Goal: Transaction & Acquisition: Book appointment/travel/reservation

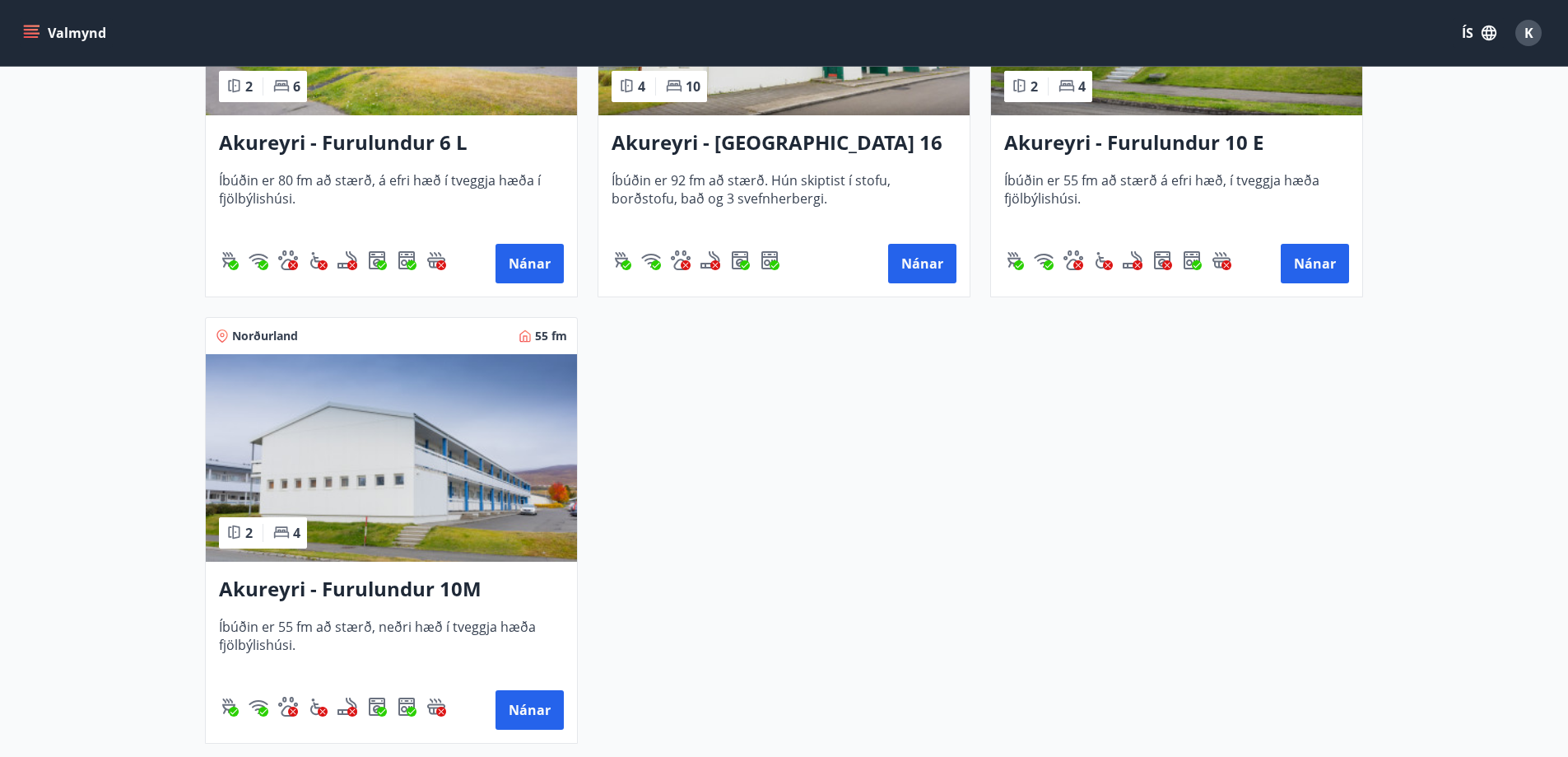
scroll to position [576, 0]
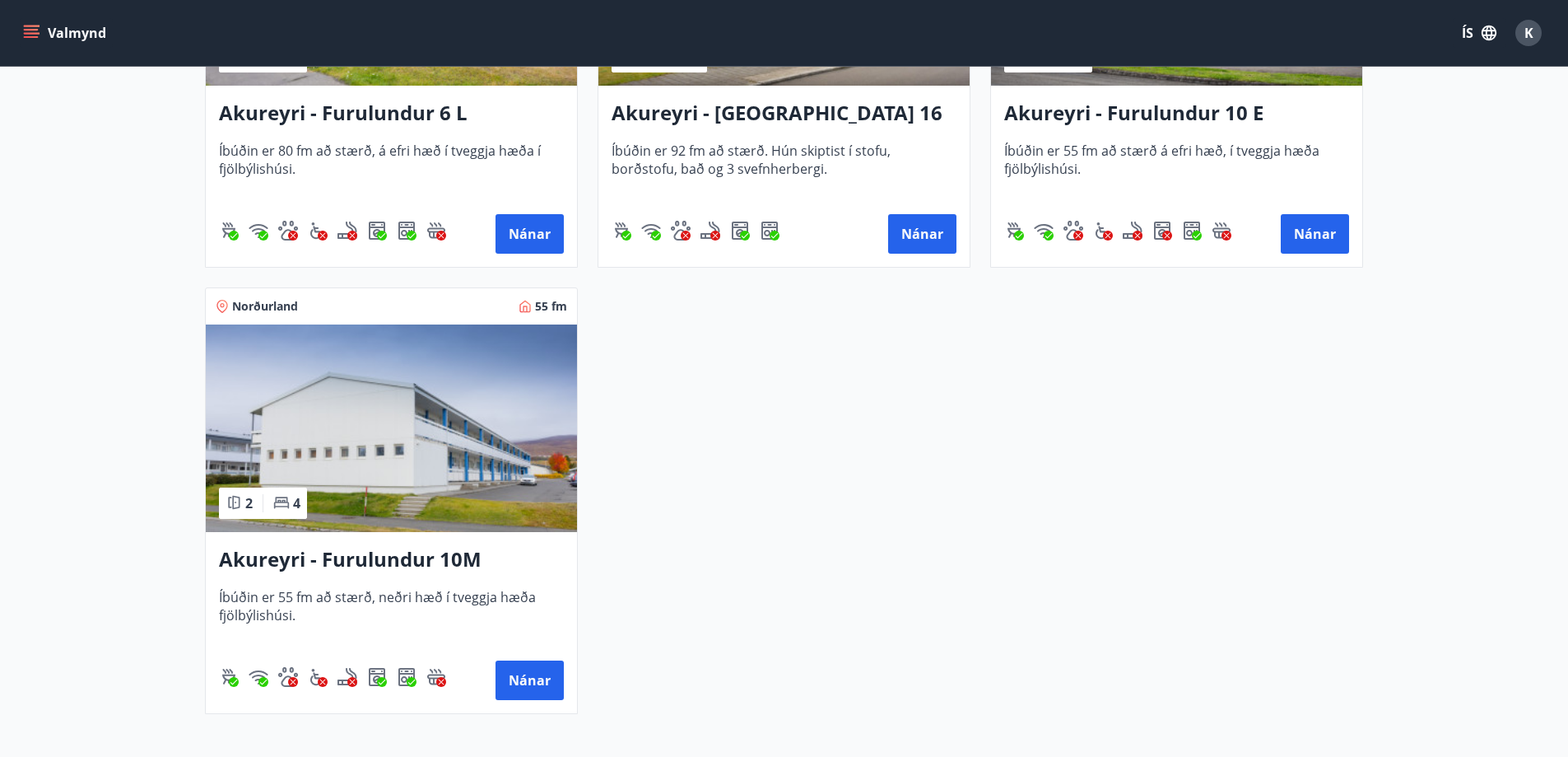
click at [327, 443] on img at bounding box center [391, 428] width 371 height 208
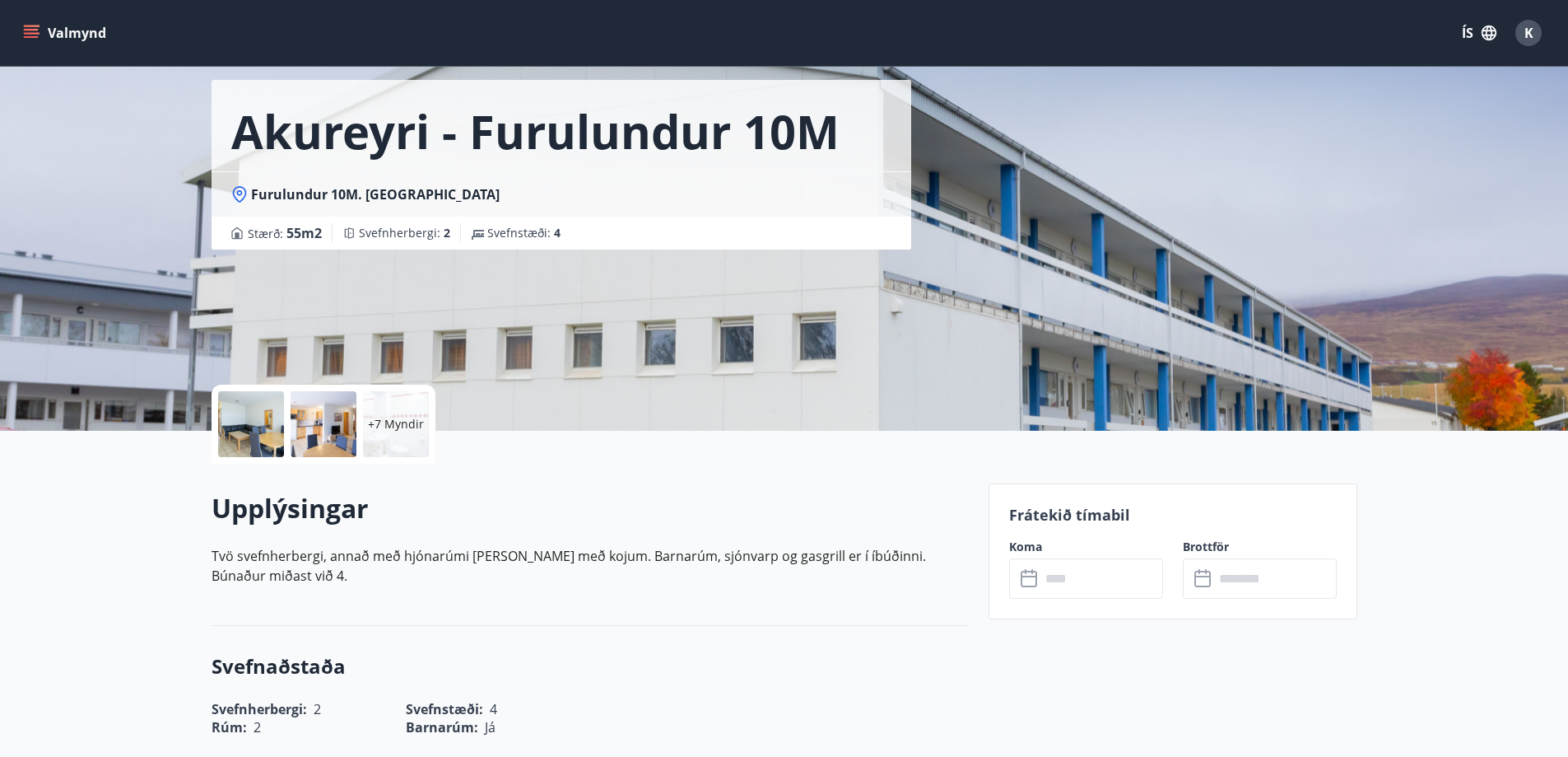
scroll to position [247, 0]
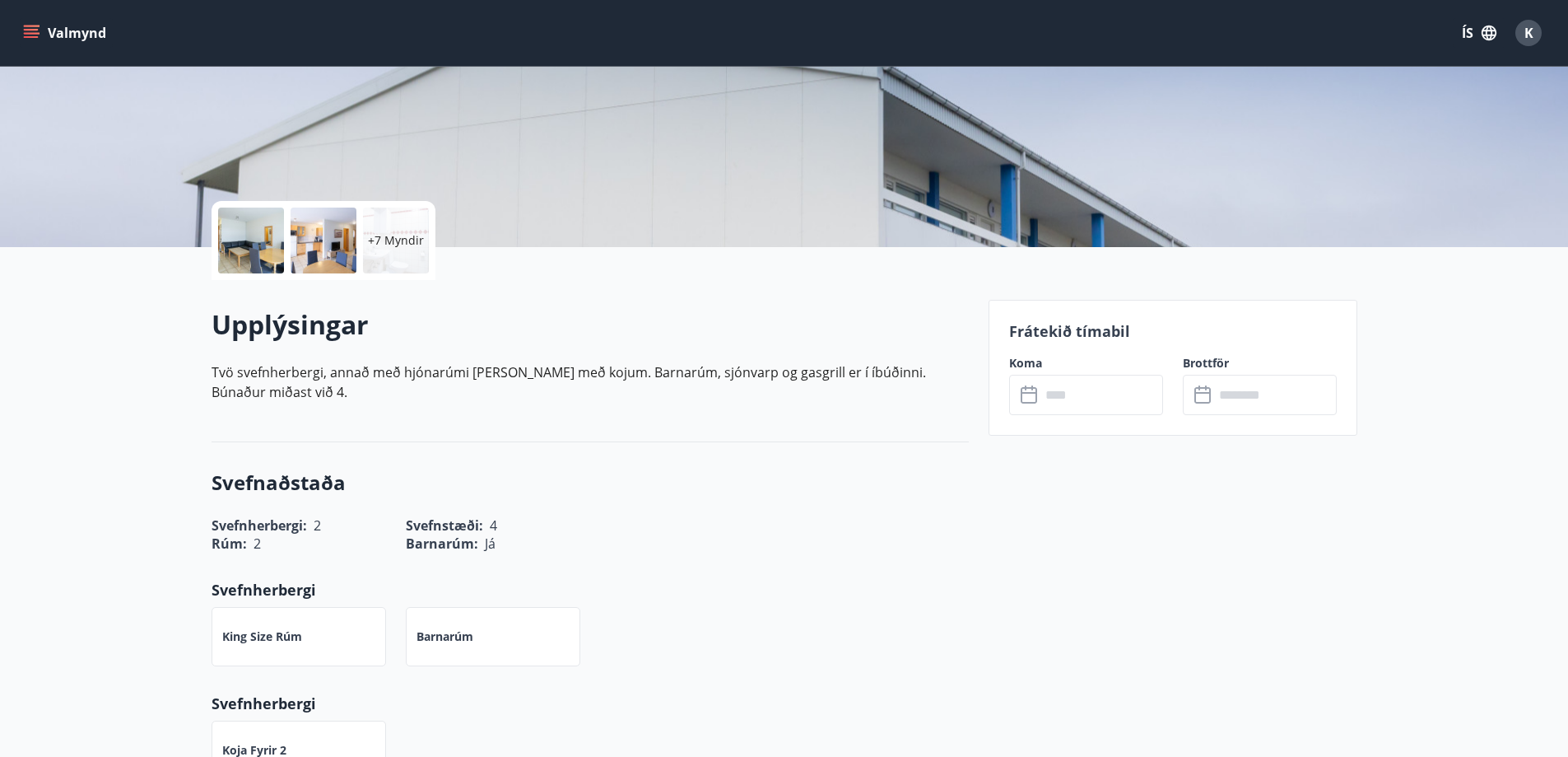
click at [1061, 401] on input "text" at bounding box center [1102, 394] width 123 height 41
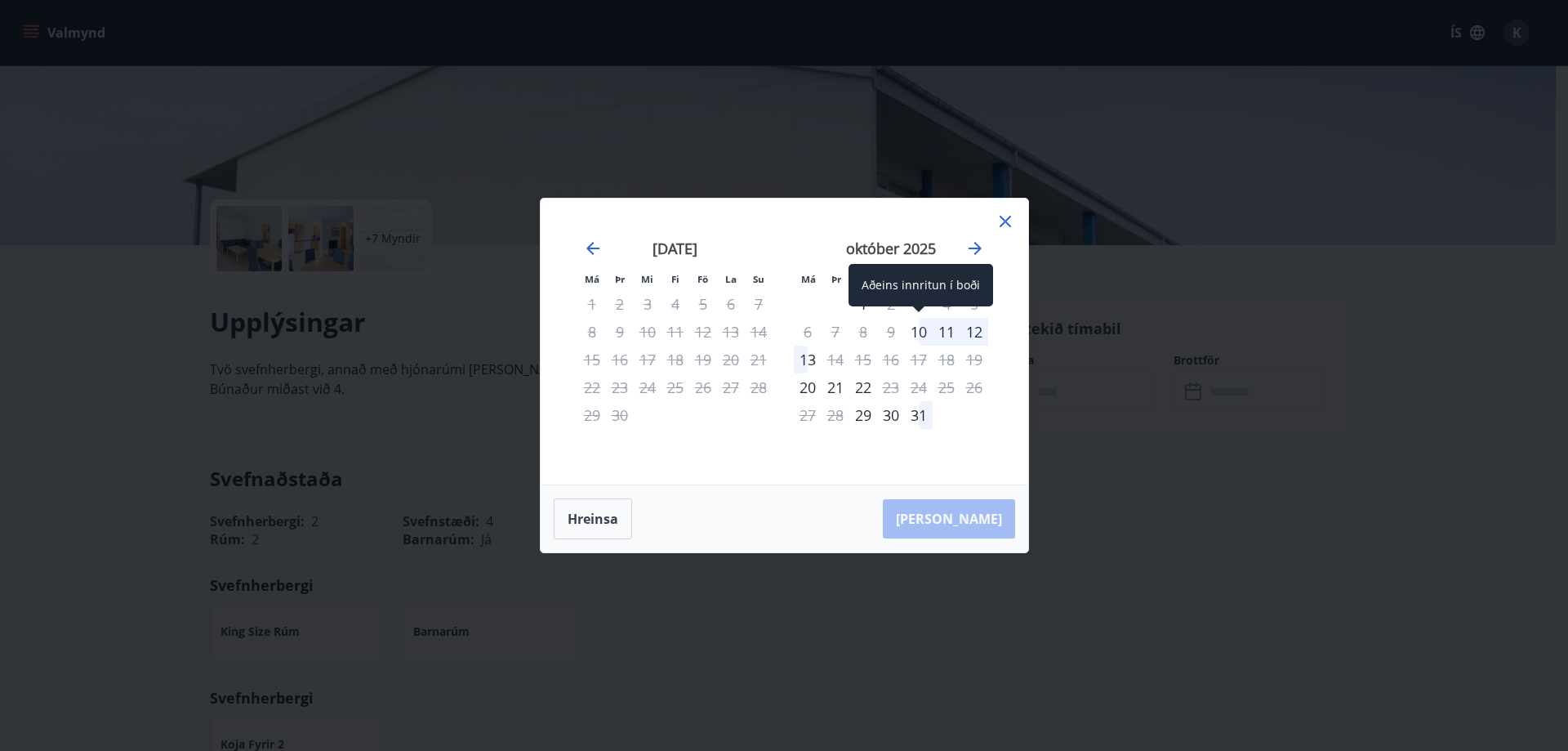
click at [916, 332] on div "10" at bounding box center [919, 331] width 28 height 28
click at [810, 360] on div "13" at bounding box center [808, 360] width 28 height 28
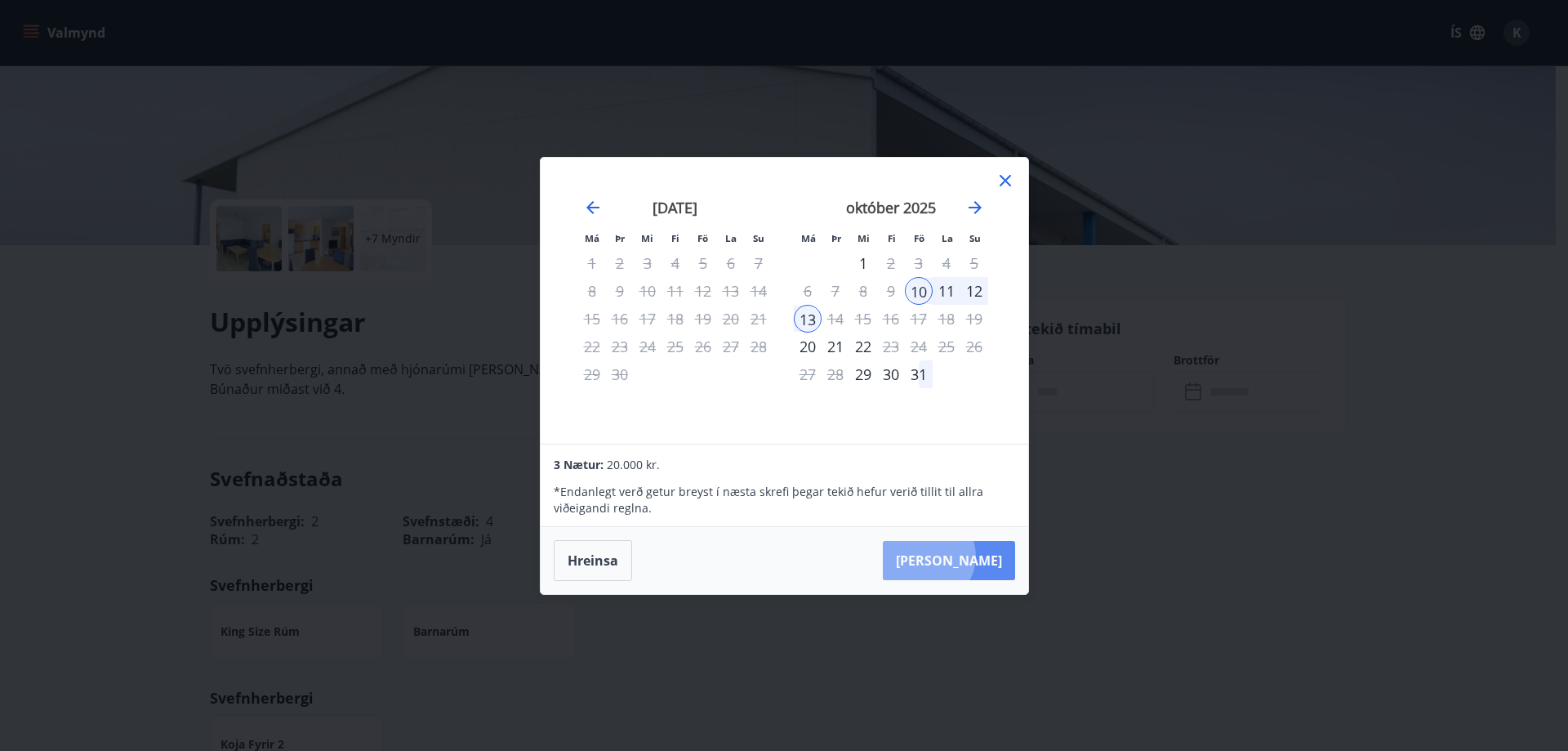
click at [978, 556] on button "Taka Frá" at bounding box center [949, 561] width 132 height 39
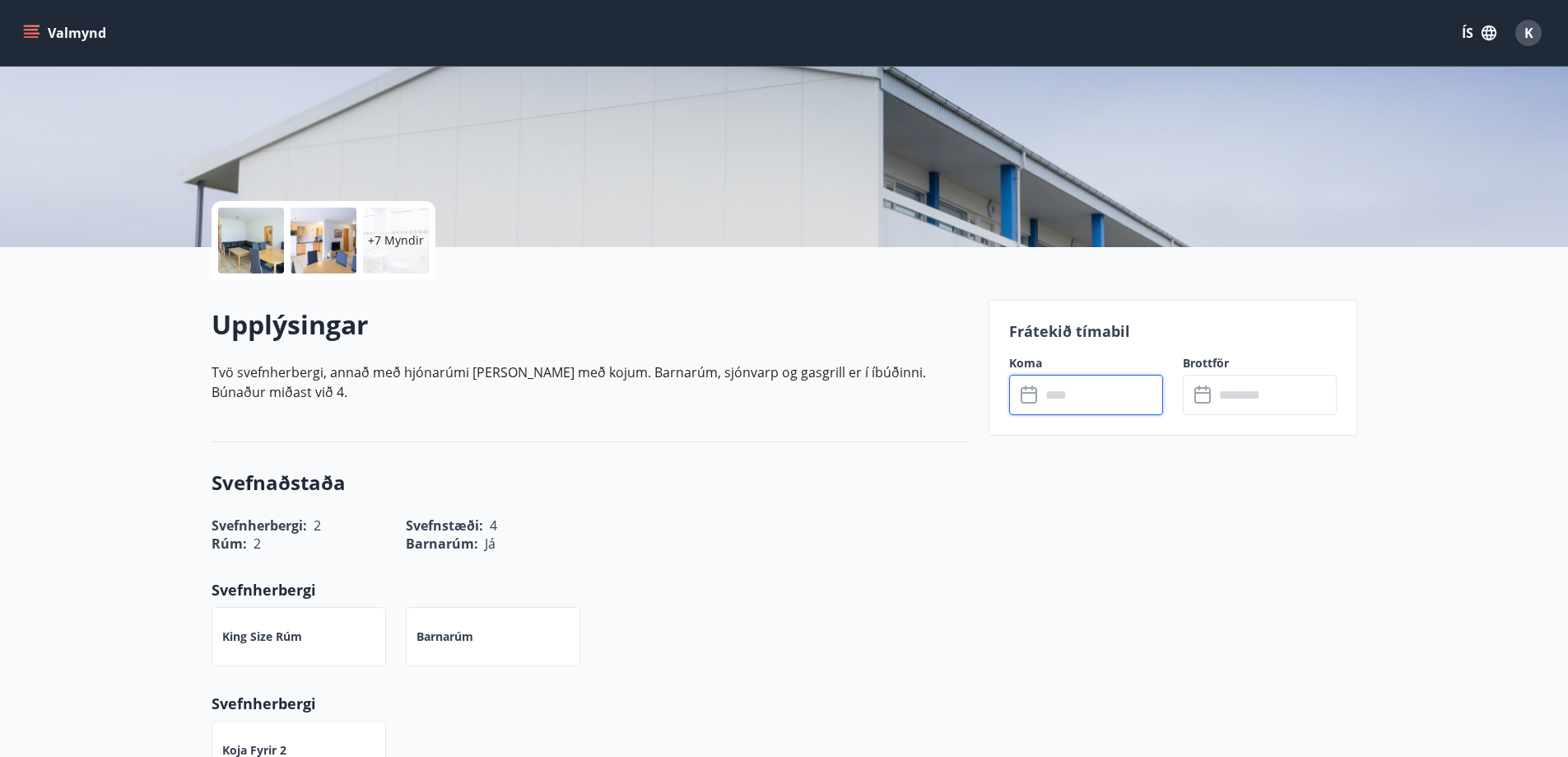
type input "******"
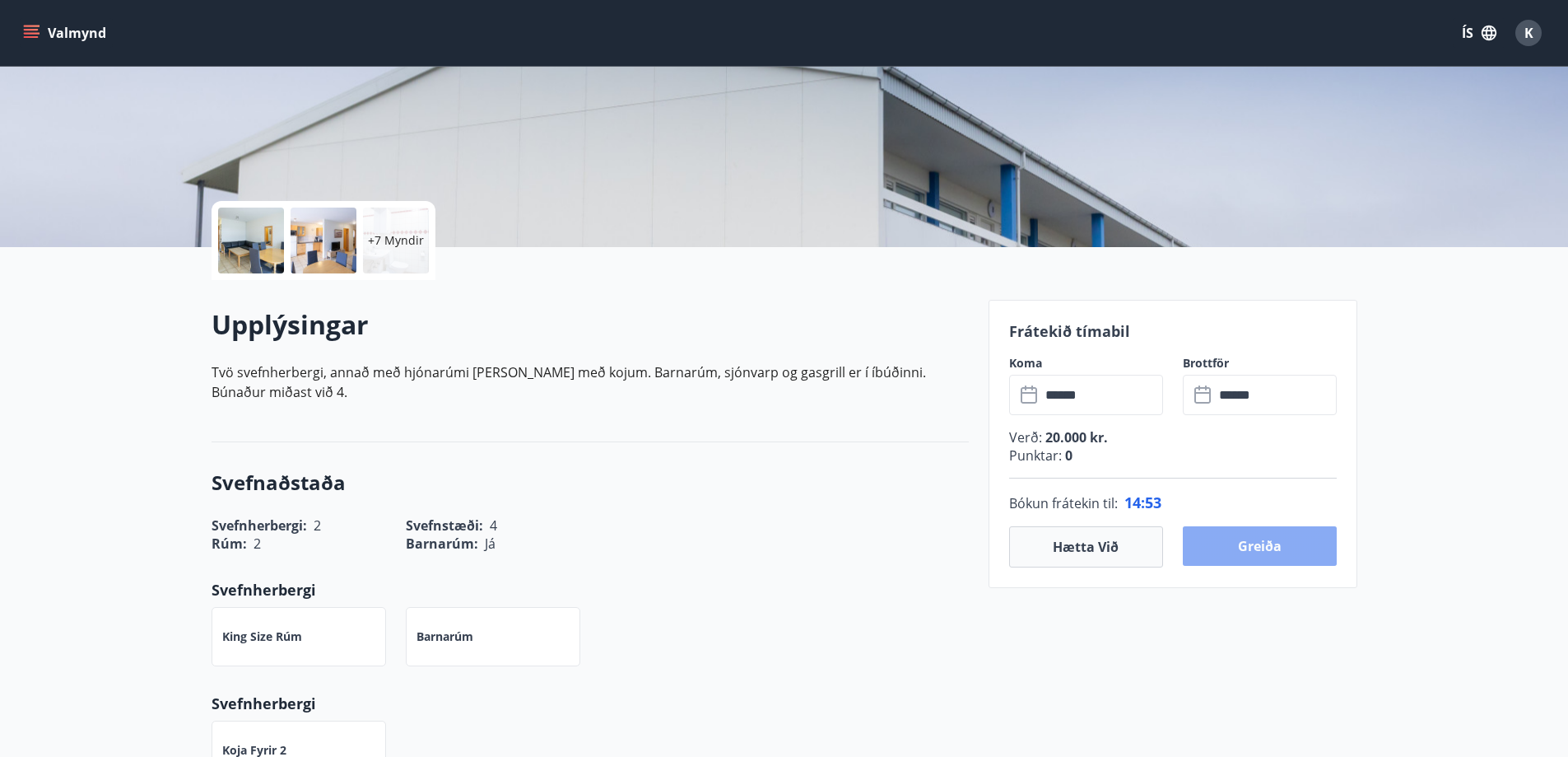
click at [1266, 541] on button "Greiða" at bounding box center [1259, 546] width 154 height 40
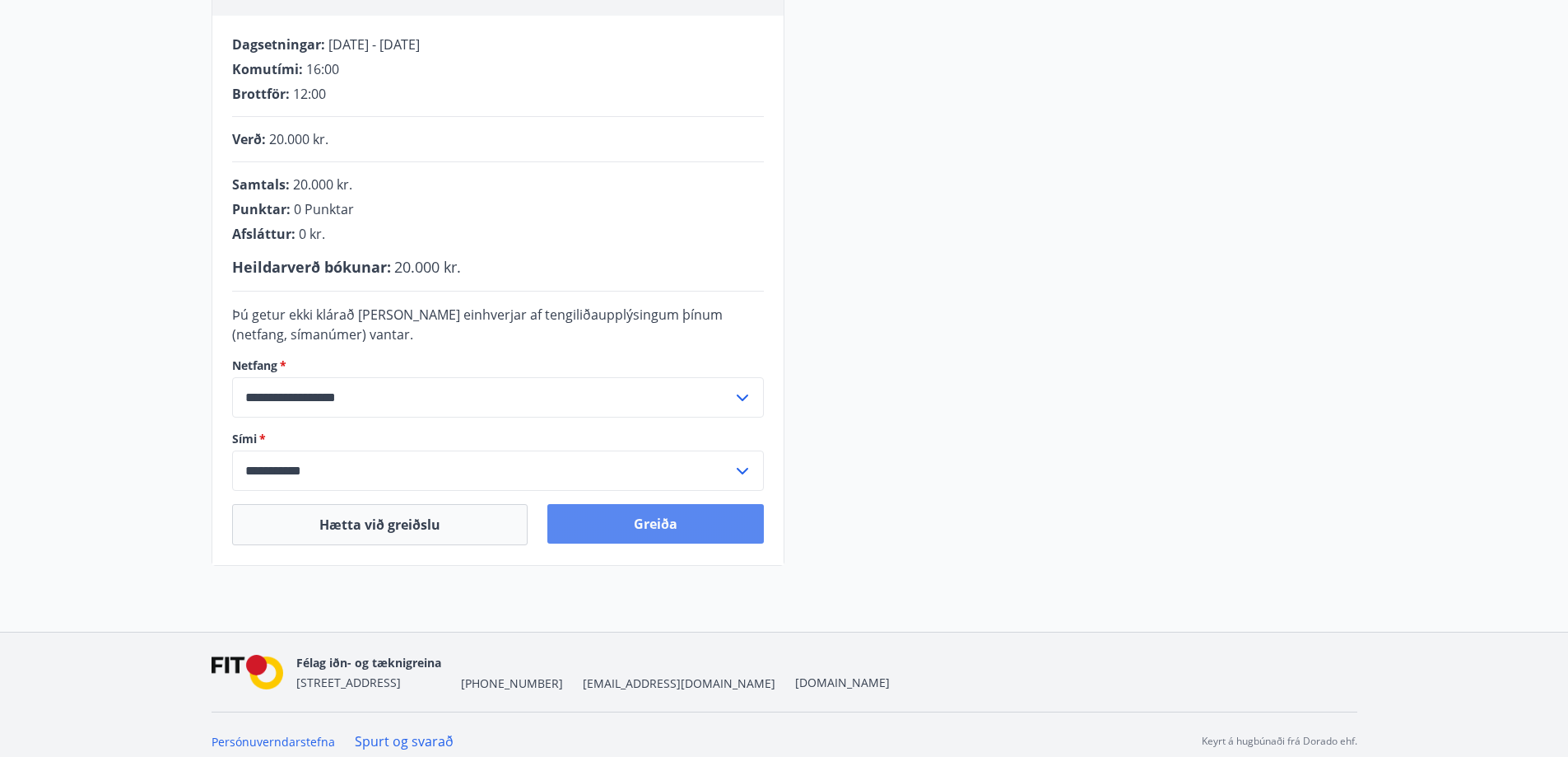
scroll to position [330, 0]
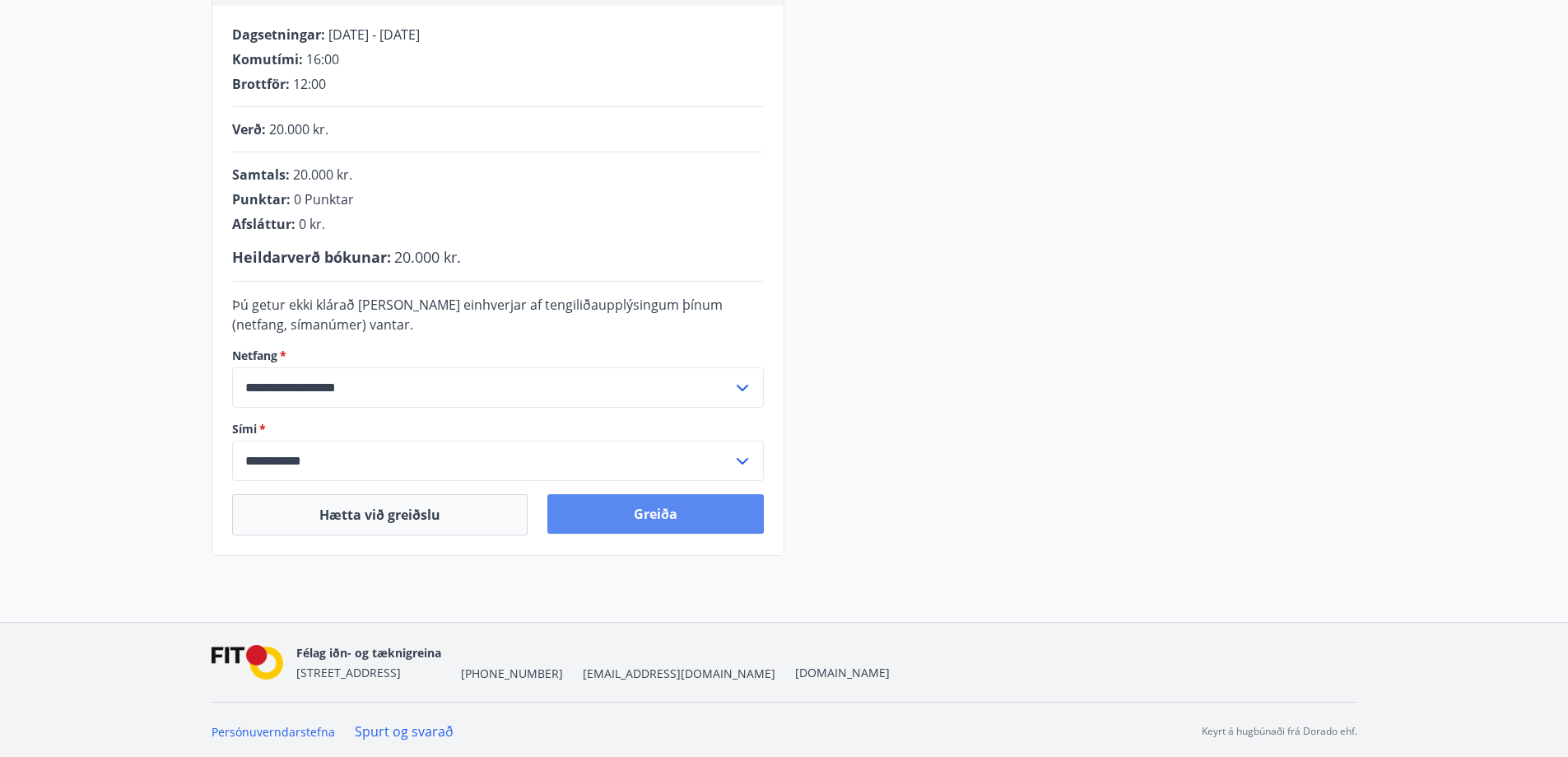
click at [690, 510] on button "Greiða" at bounding box center [655, 514] width 216 height 40
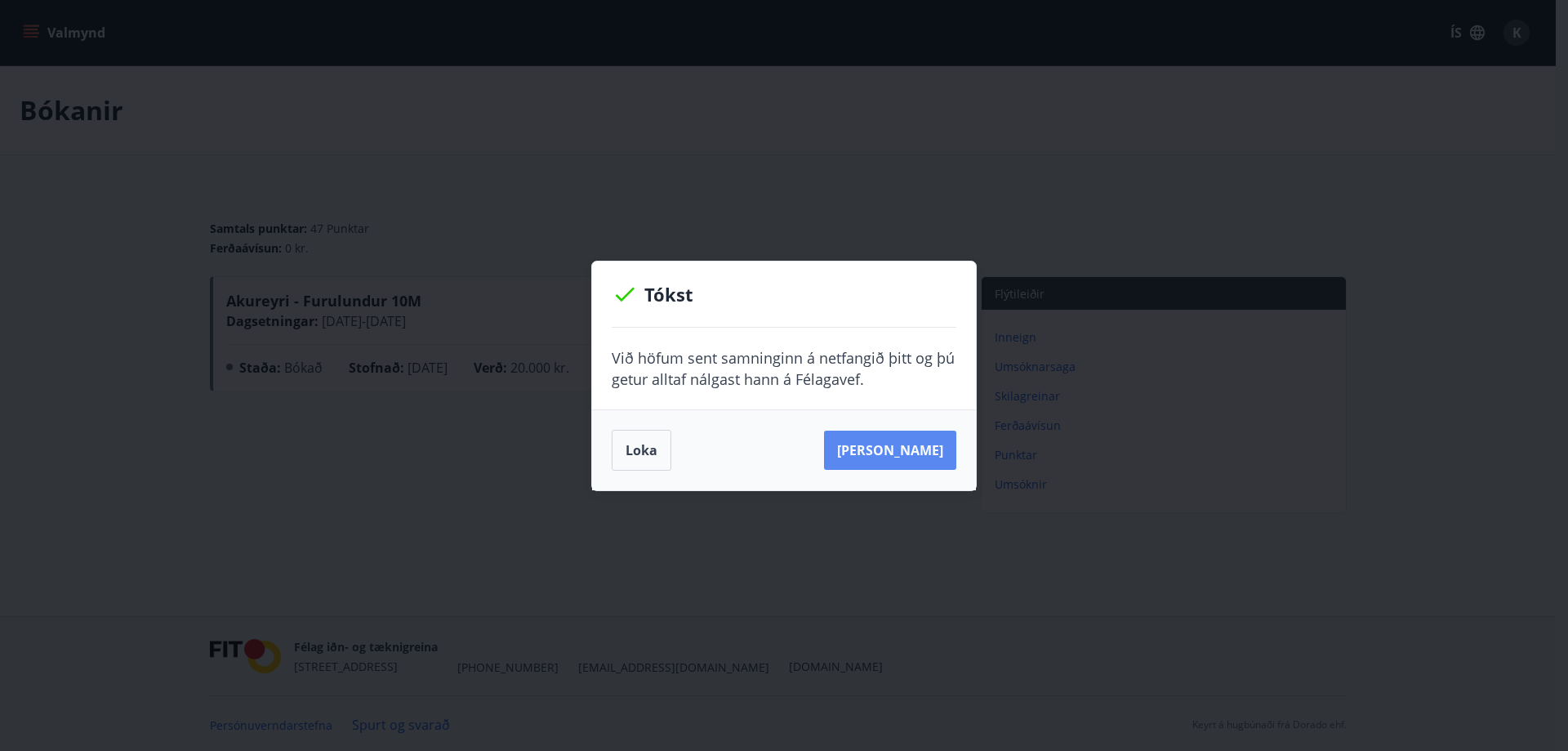
click at [919, 451] on button "[PERSON_NAME]" at bounding box center [890, 450] width 132 height 39
click at [633, 454] on button "Loka" at bounding box center [642, 449] width 60 height 40
